Goal: Find specific page/section: Find specific page/section

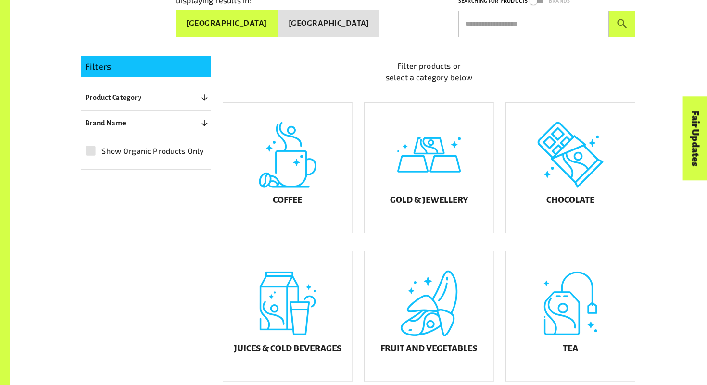
scroll to position [220, 0]
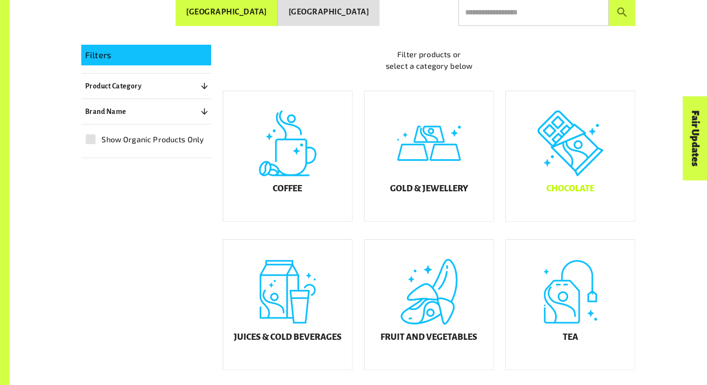
click at [526, 162] on div "Chocolate" at bounding box center [570, 156] width 129 height 130
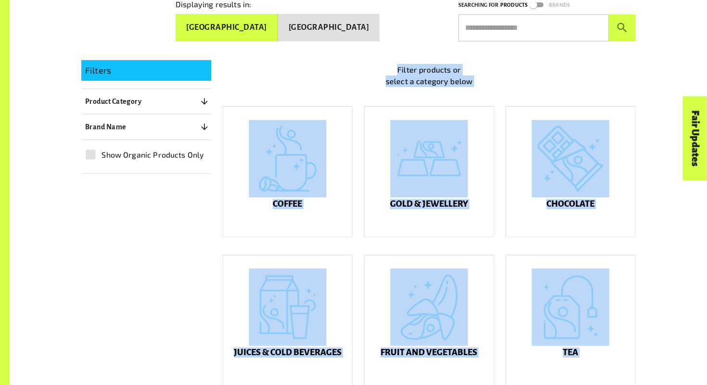
click at [526, 162] on div "Filters Product Category 0 ​ Coffee Gold & Jewellery Chocolate Juices & Cold Be…" at bounding box center [353, 367] width 566 height 636
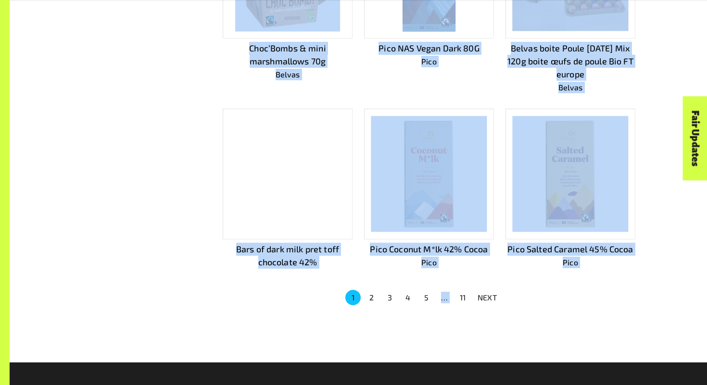
scroll to position [582, 0]
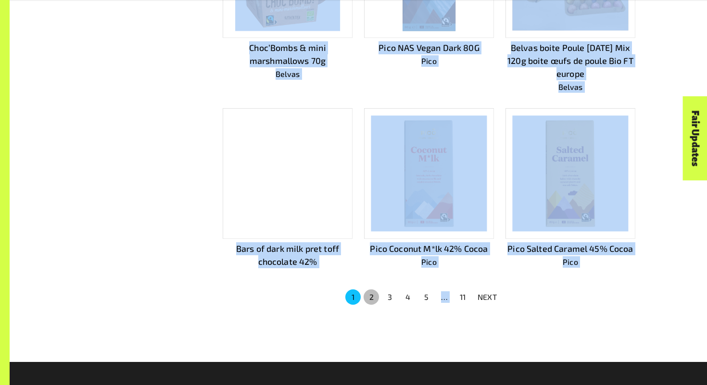
click at [367, 289] on button "2" at bounding box center [371, 296] width 15 height 15
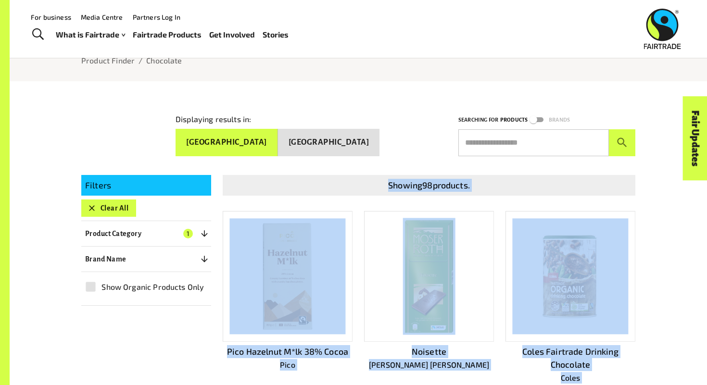
scroll to position [86, 0]
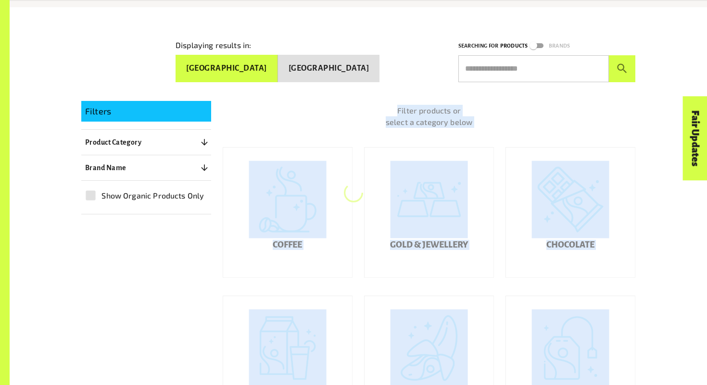
scroll to position [171, 0]
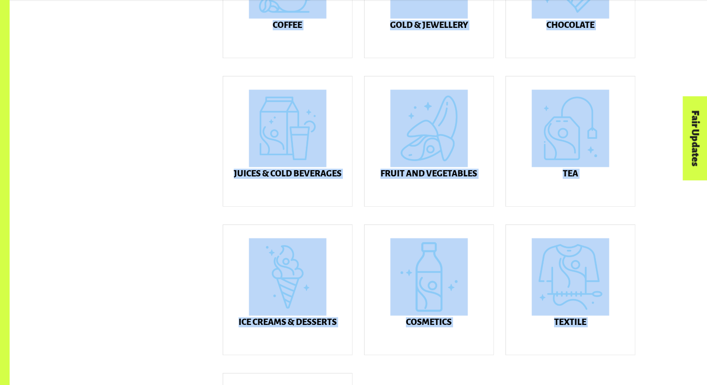
click at [547, 276] on div "Textile" at bounding box center [570, 290] width 129 height 130
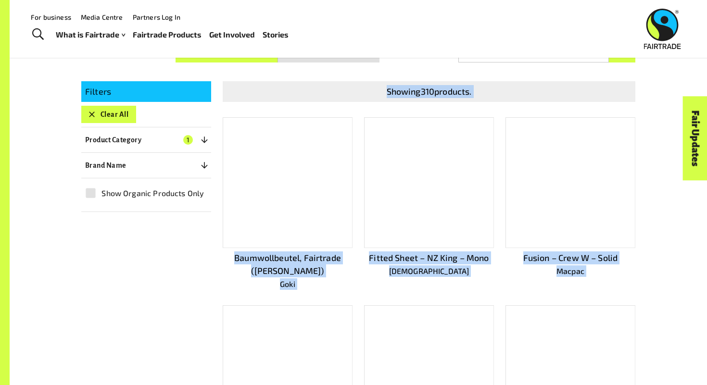
scroll to position [171, 0]
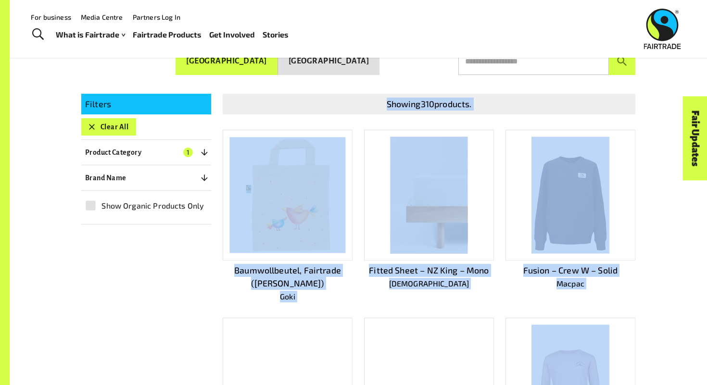
click at [706, 300] on div "Product Finder Product Finder / Textile Displaying results in: [GEOGRAPHIC_DATA…" at bounding box center [358, 287] width 697 height 917
